Goal: Use online tool/utility: Utilize a website feature to perform a specific function

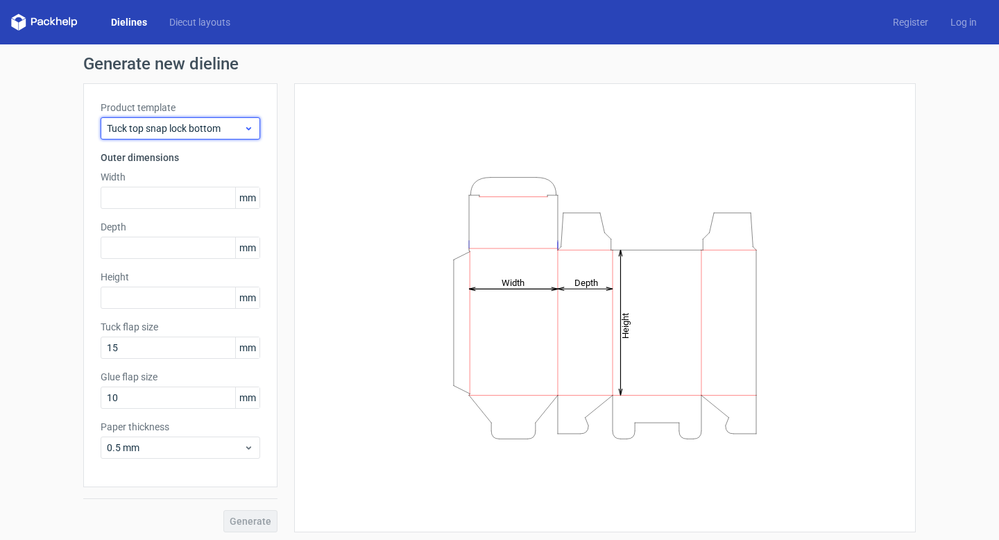
click at [228, 126] on span "Tuck top snap lock bottom" at bounding box center [175, 128] width 137 height 14
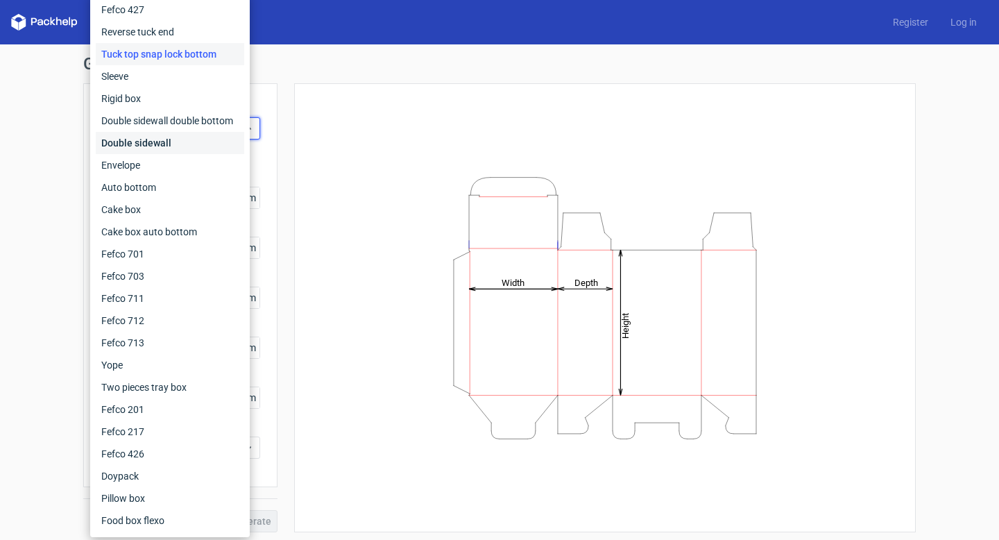
click at [169, 145] on div "Double sidewall" at bounding box center [170, 143] width 148 height 22
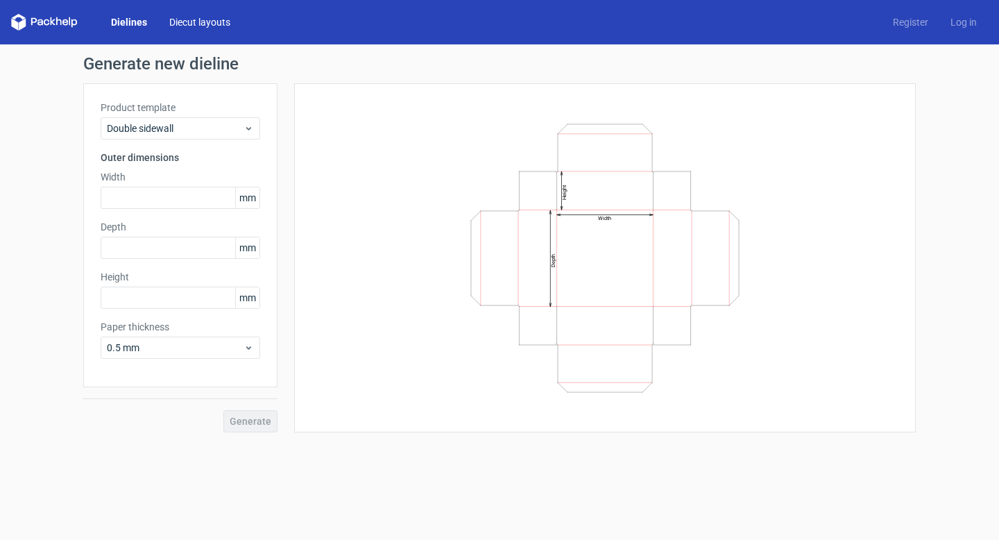
click at [210, 24] on link "Diecut layouts" at bounding box center [199, 22] width 83 height 14
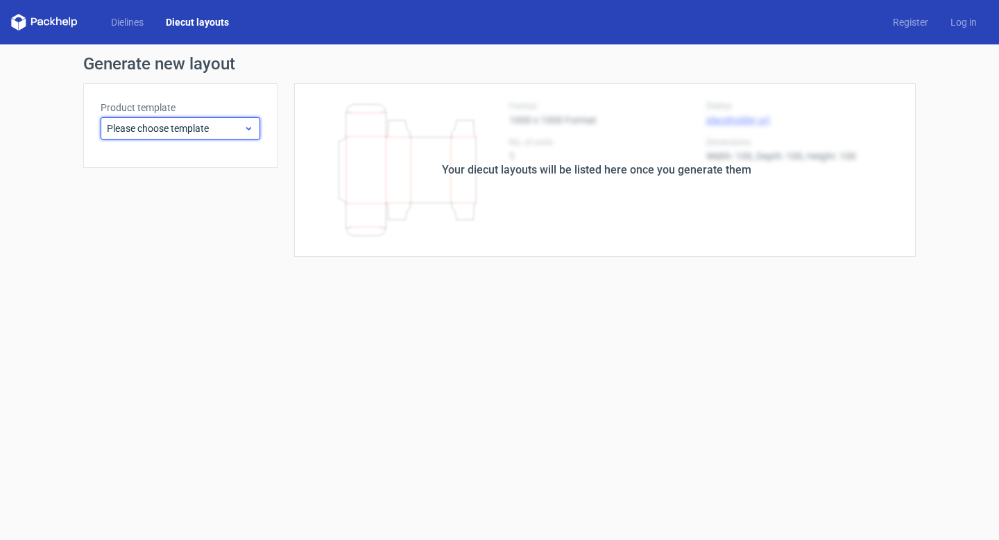
click at [217, 130] on span "Please choose template" at bounding box center [175, 128] width 137 height 14
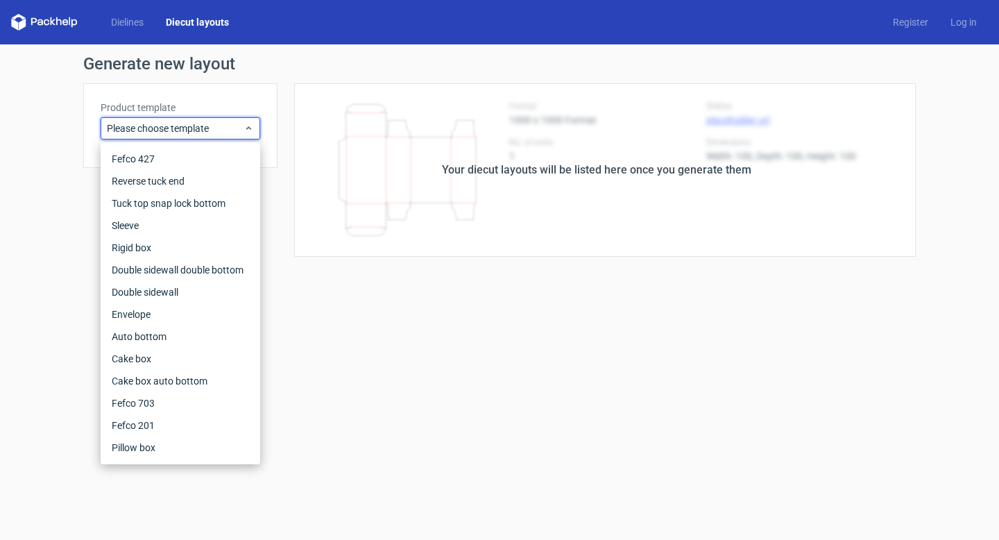
click at [381, 285] on form "Generate new layout Product template Please choose template Your diecut layouts…" at bounding box center [499, 291] width 999 height 495
